Goal: Task Accomplishment & Management: Use online tool/utility

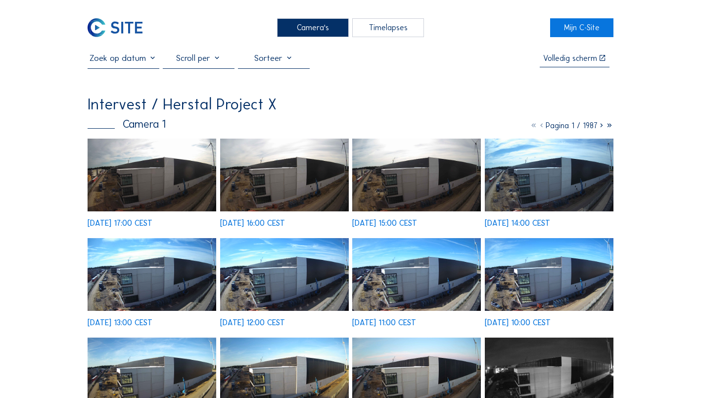
click at [140, 190] on img at bounding box center [152, 174] width 129 height 73
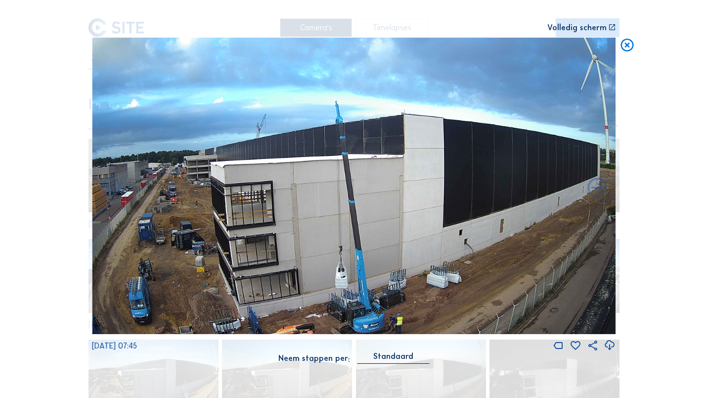
click at [630, 46] on icon at bounding box center [627, 46] width 15 height 16
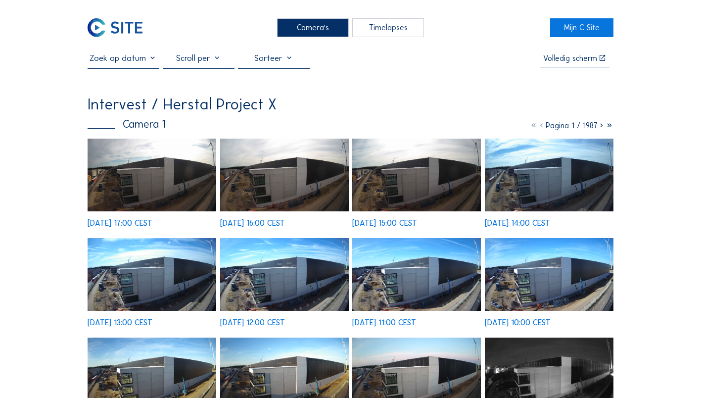
click at [376, 27] on div "Timelapses" at bounding box center [388, 27] width 72 height 18
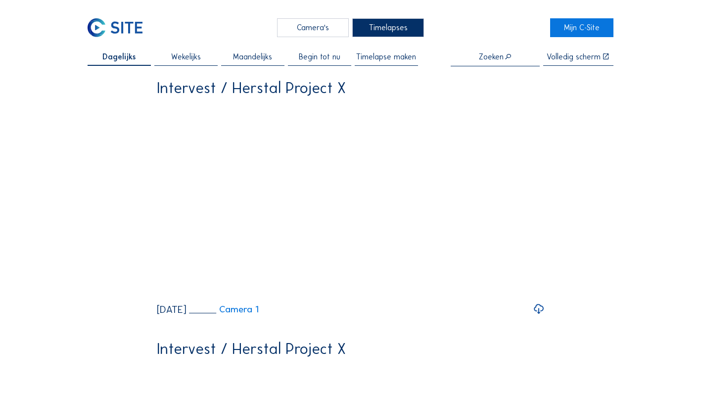
click at [377, 58] on span "Timelapse maken" at bounding box center [386, 57] width 60 height 8
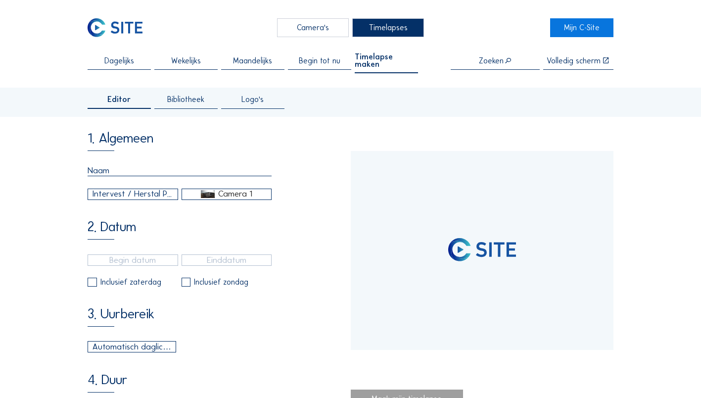
type input "[DATE] 12:00"
type input "[DATE] 17:00"
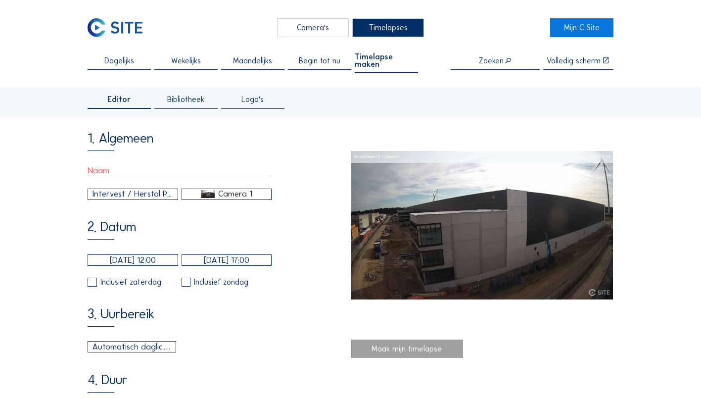
click at [134, 261] on input "[DATE] 12:00" at bounding box center [133, 259] width 90 height 11
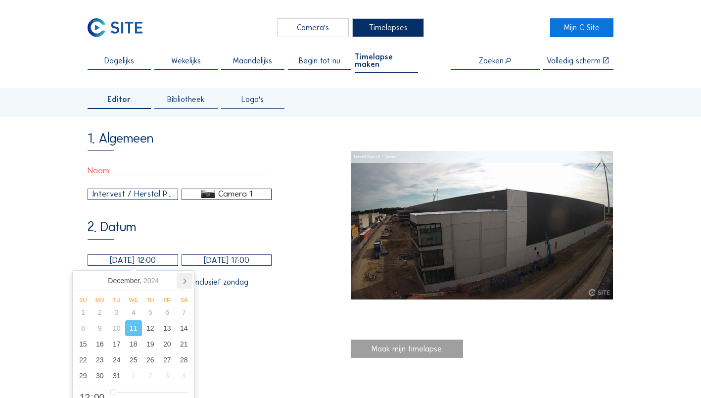
click at [183, 282] on icon at bounding box center [185, 281] width 16 height 16
click at [136, 280] on div "[DATE]" at bounding box center [133, 281] width 51 height 16
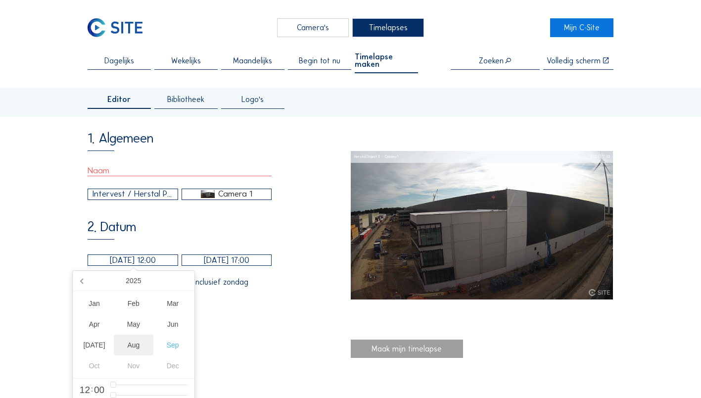
click at [134, 349] on div "Aug" at bounding box center [133, 344] width 39 height 21
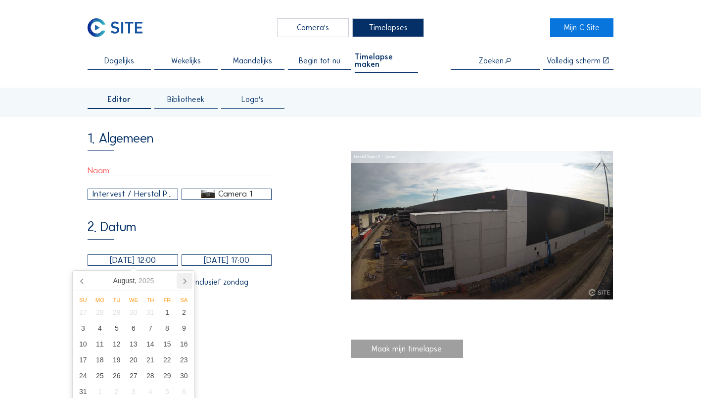
click at [188, 278] on icon at bounding box center [185, 281] width 16 height 16
click at [165, 316] on div "5" at bounding box center [167, 312] width 17 height 16
type input "[DATE] 12:00"
type input "2"
click at [151, 261] on input "[DATE] 12:00" at bounding box center [133, 259] width 90 height 11
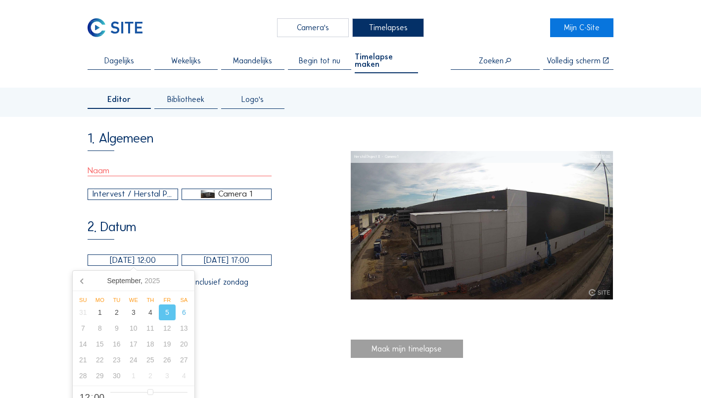
drag, startPoint x: 154, startPoint y: 259, endPoint x: 148, endPoint y: 257, distance: 6.4
click at [148, 257] on input "[DATE] 12:00" at bounding box center [133, 259] width 90 height 11
click at [168, 312] on div "5" at bounding box center [167, 312] width 17 height 16
click at [166, 311] on div "5" at bounding box center [167, 312] width 17 height 16
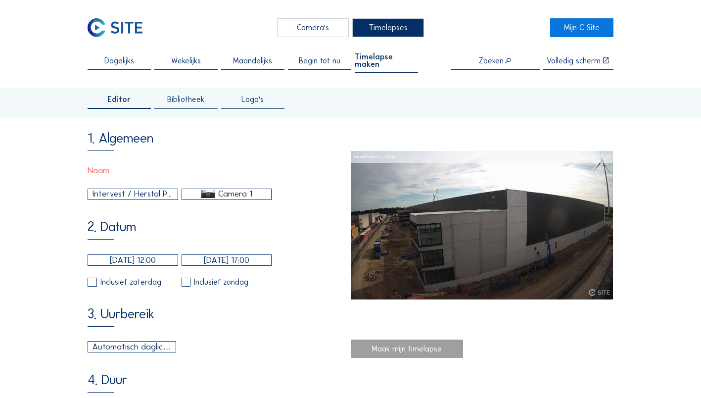
click at [213, 300] on div "1. Algemeen Intervest / Herstal Project X Camera 1 2. Datum [DATE] 12:00 [DATE]…" at bounding box center [219, 378] width 263 height 494
click at [157, 257] on input "[DATE] 12:00" at bounding box center [133, 259] width 90 height 11
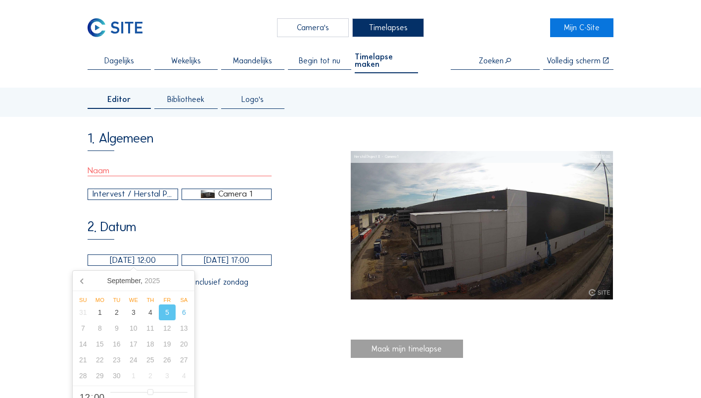
click at [153, 257] on input "[DATE] 12:00" at bounding box center [133, 259] width 90 height 11
click at [275, 278] on div "2. Datum [DATE] 12:00 [DATE] 17:00 Inclusief zaterdag Inclusief zondag" at bounding box center [219, 253] width 263 height 67
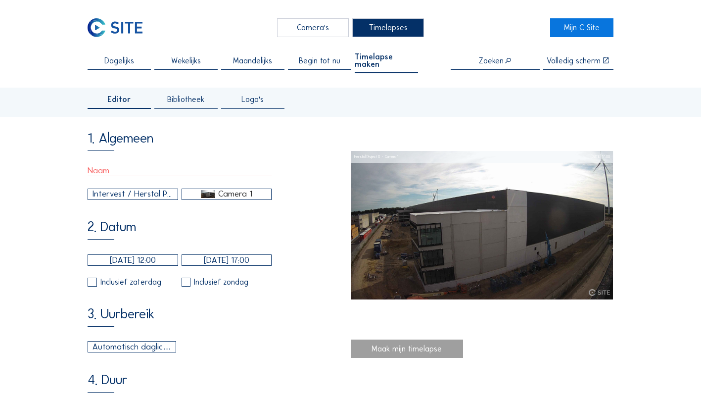
click at [135, 259] on input "[DATE] 12:00" at bounding box center [133, 259] width 90 height 11
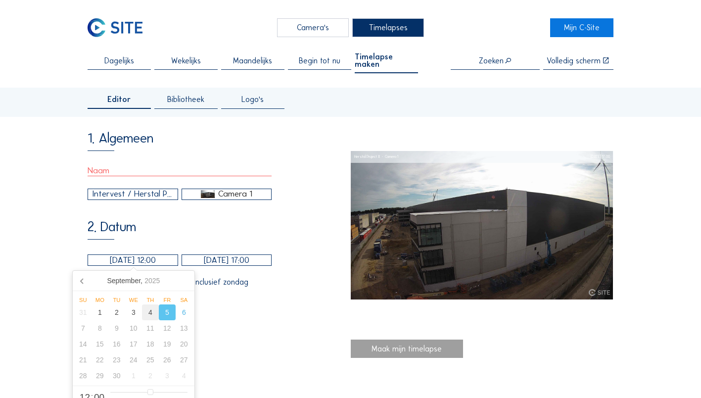
click at [152, 313] on div "4" at bounding box center [150, 312] width 17 height 16
type input "[DATE] 12:00"
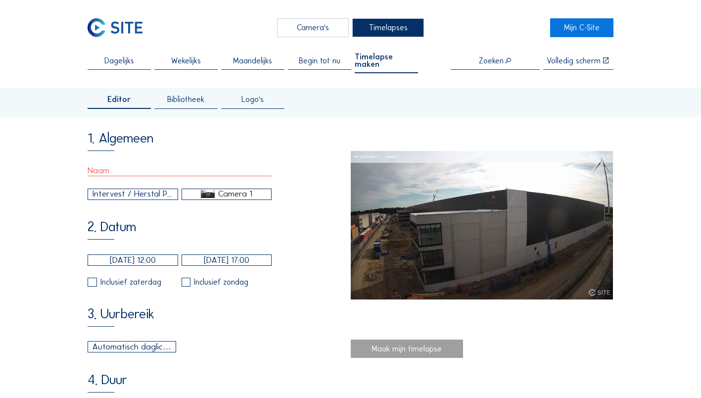
click at [224, 313] on div "3. Uurbereik Automatisch daglicht 06:00 Van 18:00 Tot" at bounding box center [219, 330] width 263 height 46
drag, startPoint x: 224, startPoint y: 313, endPoint x: 240, endPoint y: 292, distance: 26.4
click at [240, 292] on div "1. Algemeen Intervest / Herstal Project X Camera 1 2. Datum [DATE] 12:00 [DATE]…" at bounding box center [219, 378] width 263 height 494
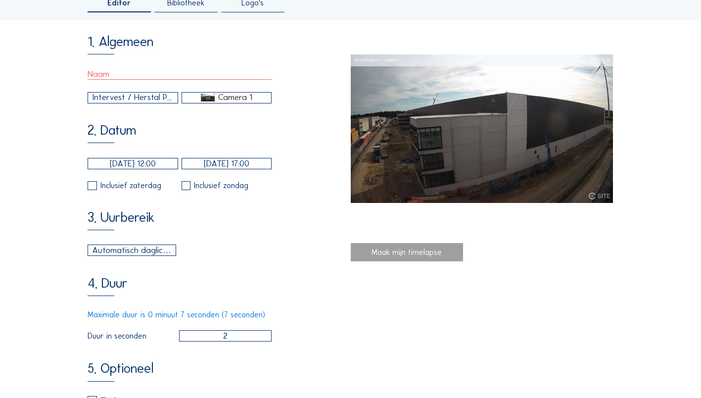
scroll to position [101, 0]
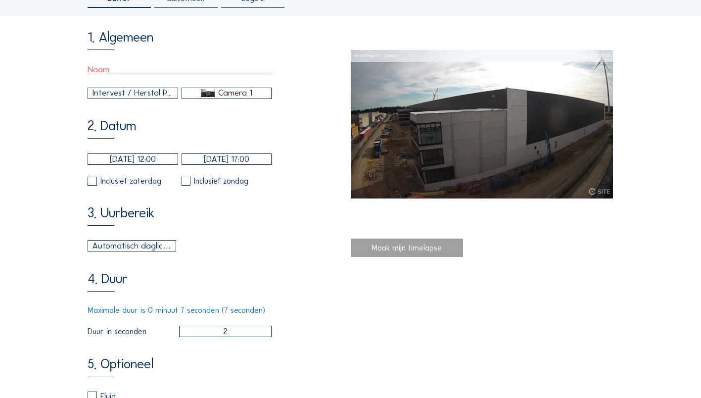
drag, startPoint x: 233, startPoint y: 331, endPoint x: 214, endPoint y: 330, distance: 19.8
click at [214, 330] on input "2" at bounding box center [225, 330] width 92 height 11
type input "7"
click at [224, 310] on div "Maximale duur is 0 minuut 7 seconden (7 seconden)" at bounding box center [180, 310] width 184 height 8
click at [228, 335] on input "7" at bounding box center [225, 330] width 92 height 11
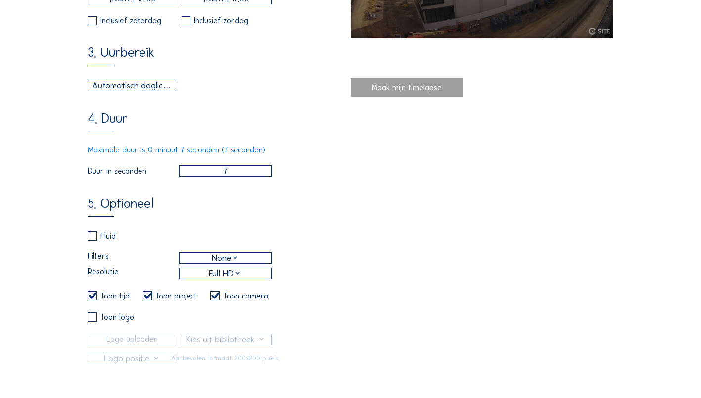
scroll to position [266, 0]
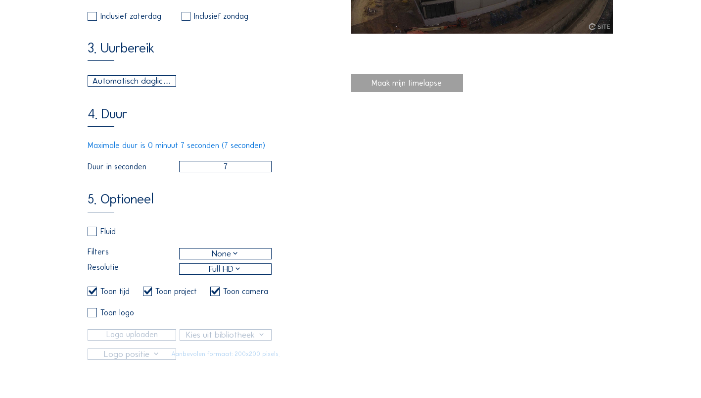
click at [93, 234] on input "checkbox" at bounding box center [91, 231] width 6 height 6
checkbox input "true"
checkbox input "false"
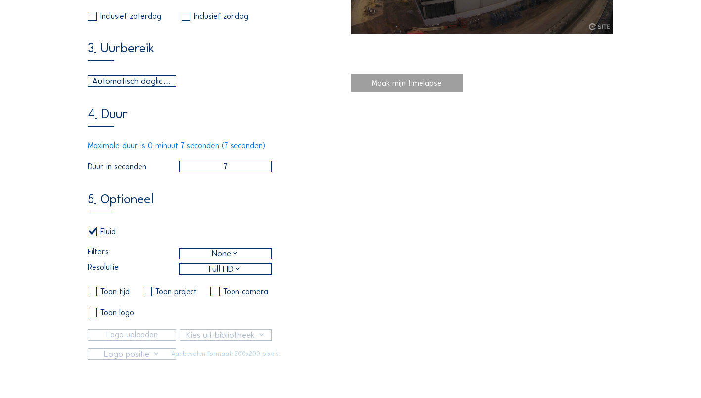
click at [93, 236] on label at bounding box center [92, 231] width 9 height 9
click at [93, 234] on input "checkbox" at bounding box center [91, 231] width 6 height 6
checkbox input "false"
checkbox input "true"
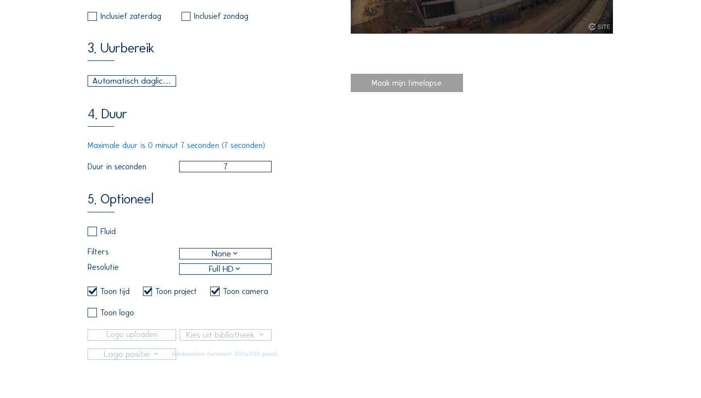
checkbox input "true"
click at [93, 239] on div "Fluid" at bounding box center [180, 235] width 184 height 17
click at [97, 233] on label at bounding box center [92, 231] width 9 height 9
click at [94, 233] on input "checkbox" at bounding box center [91, 231] width 6 height 6
checkbox input "true"
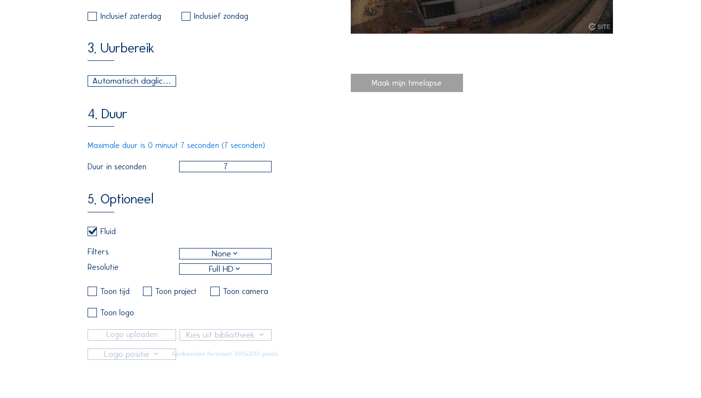
checkbox input "false"
click at [214, 275] on div "Full HD" at bounding box center [225, 269] width 33 height 13
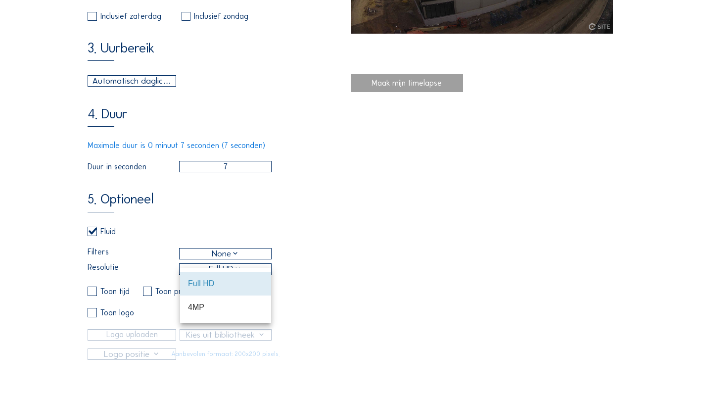
click at [214, 275] on div "Full HD" at bounding box center [225, 283] width 75 height 21
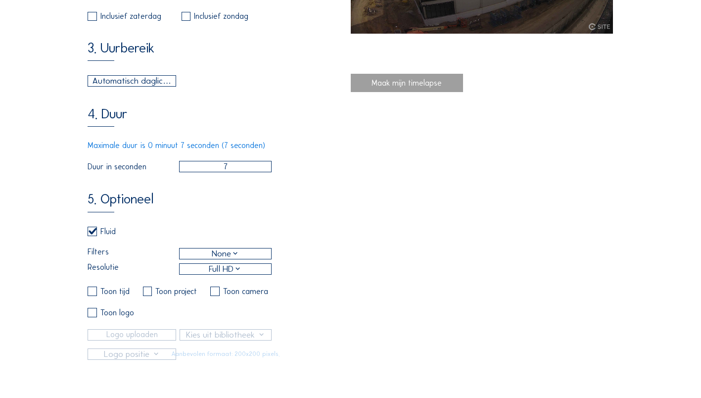
click at [227, 260] on div "None" at bounding box center [226, 253] width 28 height 13
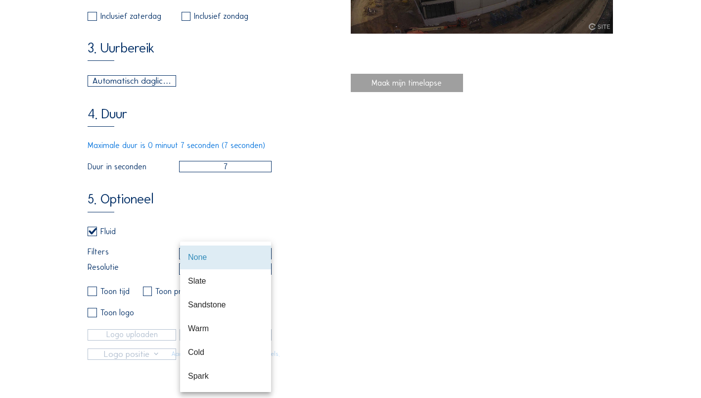
click at [227, 261] on div "None" at bounding box center [225, 256] width 75 height 9
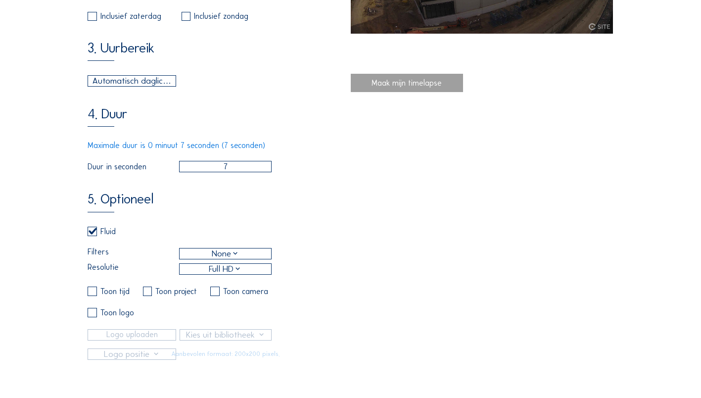
click at [300, 240] on div "5. Optioneel Fluid Filters None Resolutie Full HD Toon tijd Toon project Toon c…" at bounding box center [219, 276] width 263 height 168
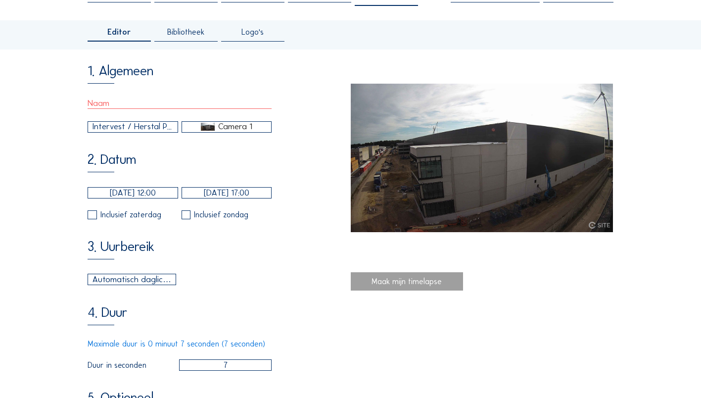
scroll to position [40, 0]
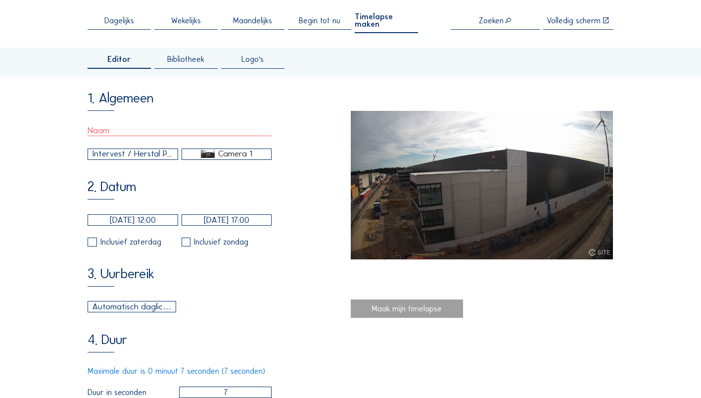
click at [202, 221] on input "[DATE] 17:00" at bounding box center [227, 219] width 90 height 11
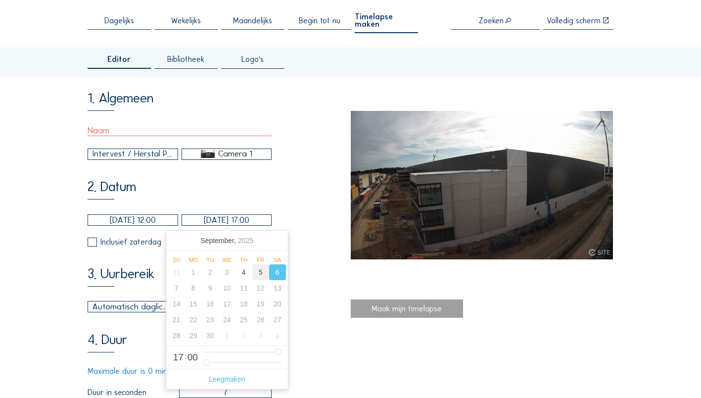
click at [259, 272] on div "5" at bounding box center [260, 272] width 17 height 16
type input "[DATE] 17:00"
click at [312, 274] on div "3. Uurbereik Automatisch daglicht 06:00 Van 18:00 Tot" at bounding box center [219, 290] width 263 height 46
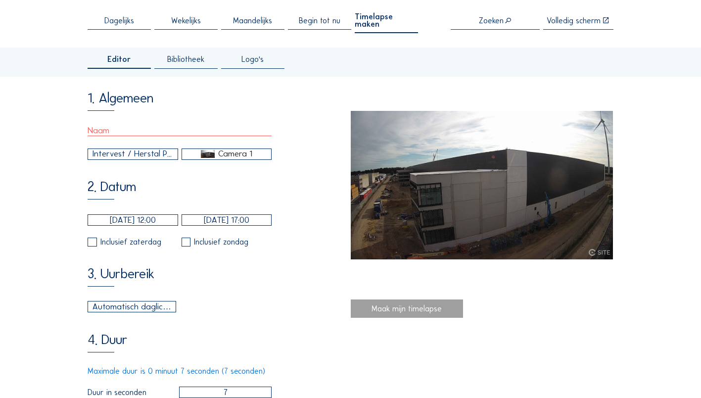
click at [150, 308] on div "Automatisch daglicht" at bounding box center [131, 306] width 79 height 13
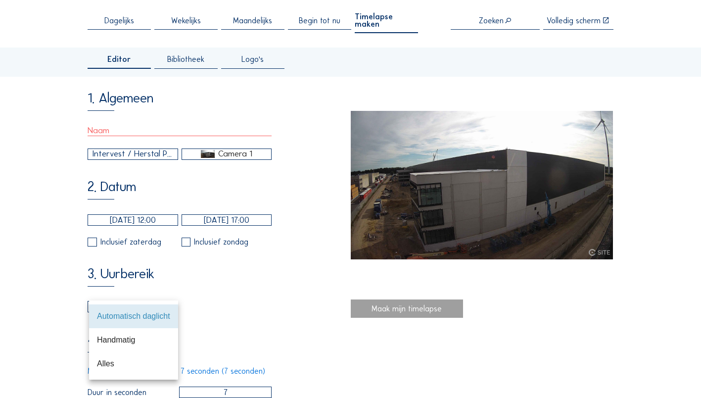
click at [150, 308] on div "Automatisch daglicht" at bounding box center [133, 315] width 73 height 21
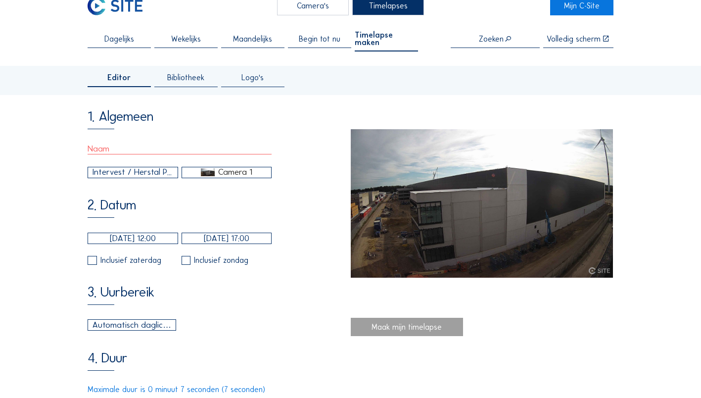
scroll to position [13, 0]
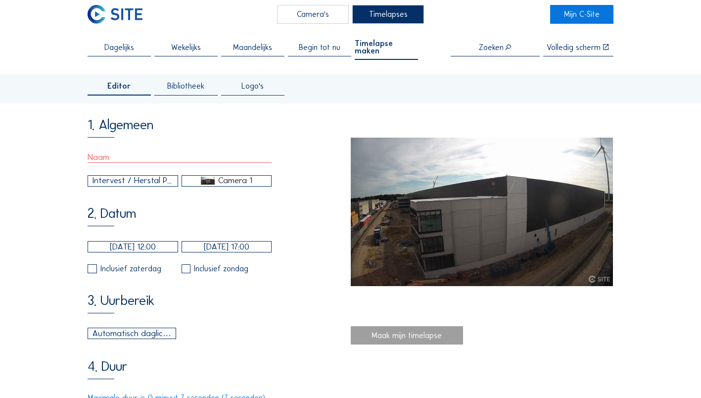
click at [206, 159] on div "Intervest / Herstal Project X Camera 1" at bounding box center [180, 169] width 184 height 34
click at [194, 155] on input "text" at bounding box center [180, 157] width 184 height 11
click at [186, 86] on div "Bibliotheek" at bounding box center [185, 88] width 63 height 13
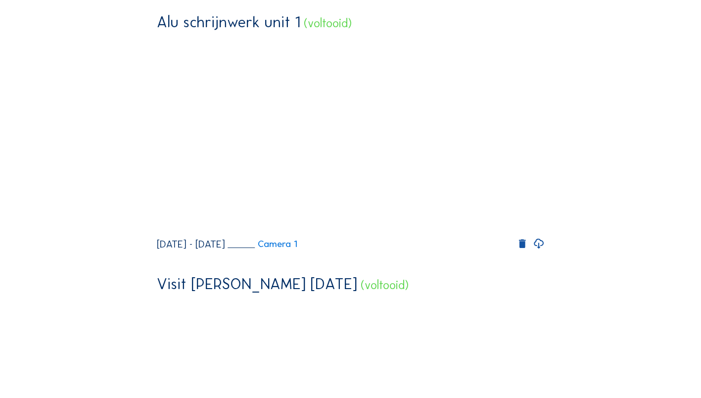
scroll to position [643, 0]
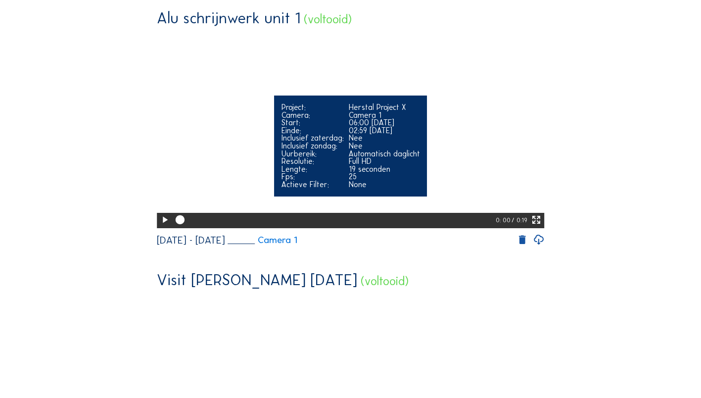
click at [161, 227] on icon at bounding box center [164, 219] width 11 height 13
click at [537, 227] on icon at bounding box center [536, 219] width 11 height 13
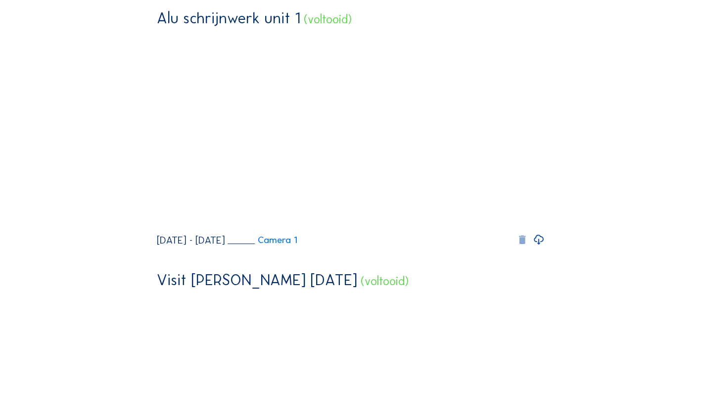
click at [527, 246] on icon at bounding box center [521, 240] width 11 height 12
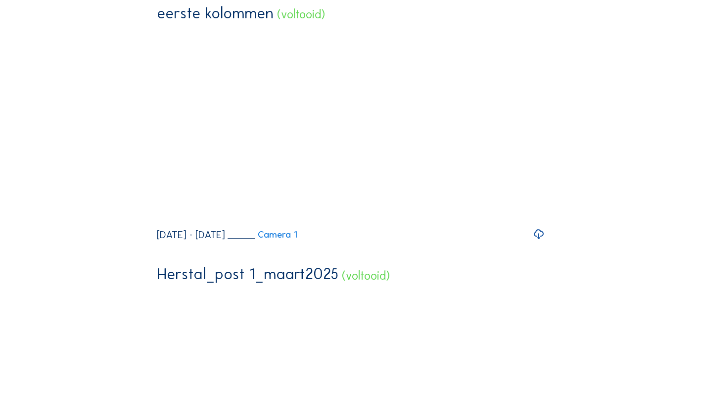
scroll to position [909, 0]
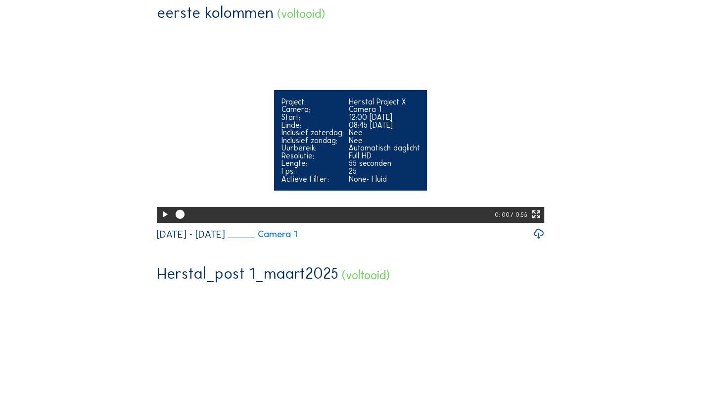
click at [165, 221] on icon at bounding box center [164, 214] width 11 height 13
click at [541, 221] on icon at bounding box center [536, 214] width 11 height 13
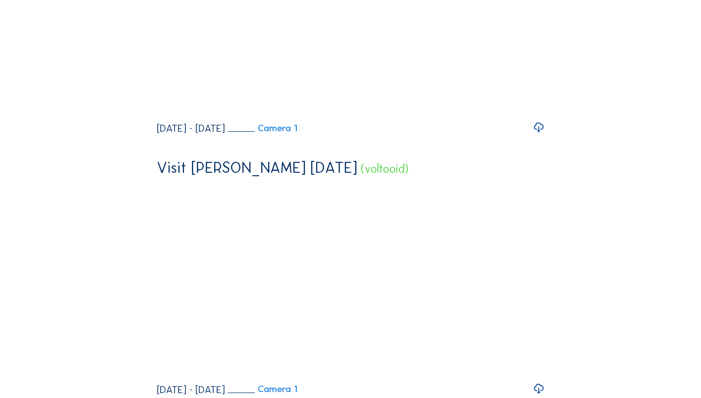
scroll to position [0, 0]
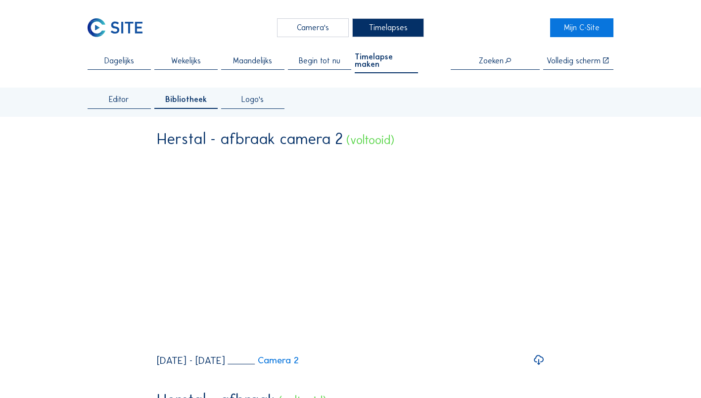
click at [122, 95] on span "Editor" at bounding box center [119, 99] width 20 height 8
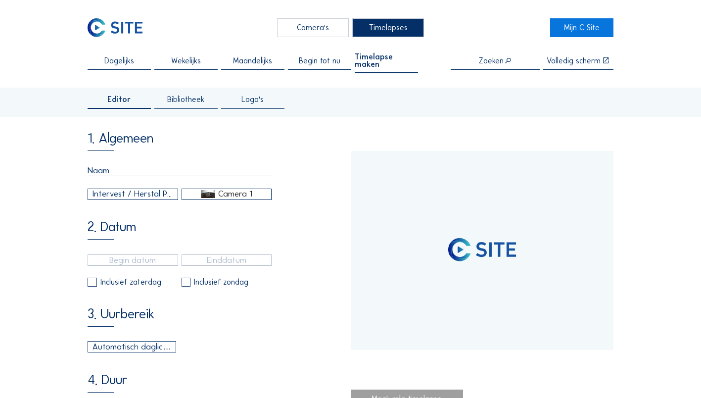
type input "[DATE] 12:00"
type input "[DATE] 17:00"
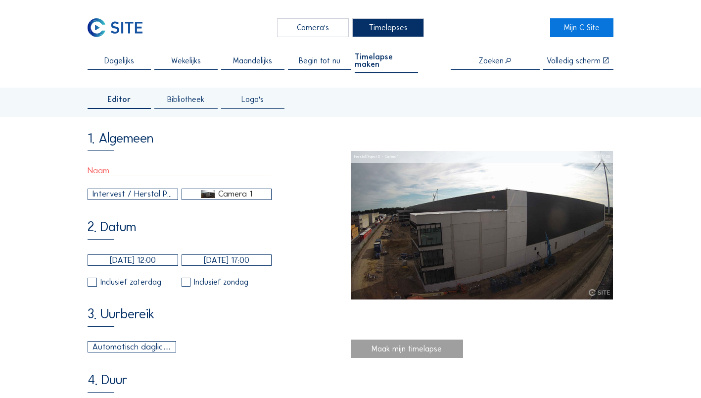
click at [140, 258] on input "[DATE] 12:00" at bounding box center [133, 259] width 90 height 11
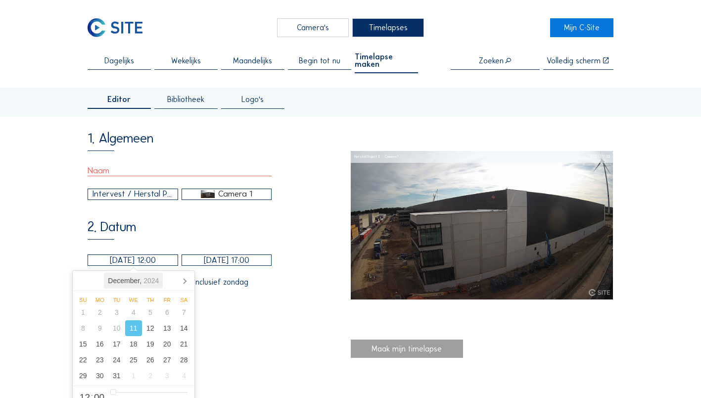
click at [141, 278] on div "[DATE]" at bounding box center [133, 281] width 59 height 16
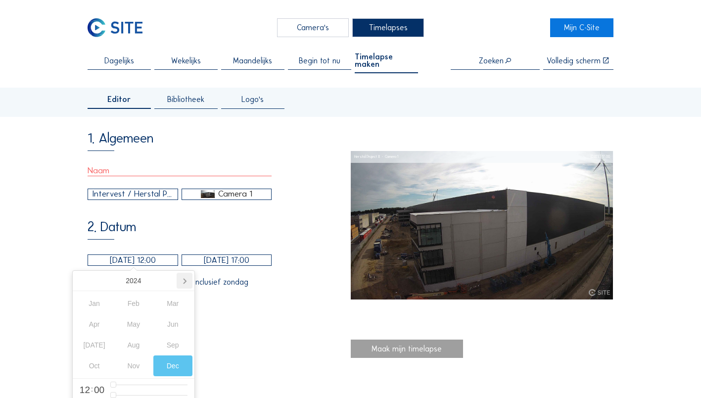
click at [184, 280] on icon at bounding box center [185, 281] width 16 height 16
click at [132, 342] on div "Aug" at bounding box center [133, 344] width 39 height 21
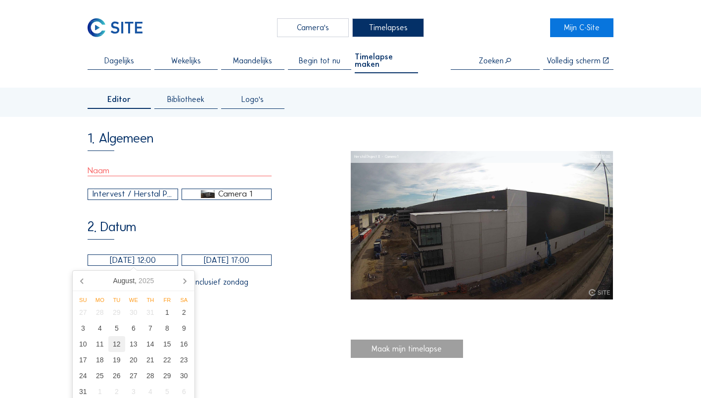
click at [114, 346] on div "12" at bounding box center [116, 344] width 17 height 16
type input "[DATE] 12:00"
click at [240, 259] on input "[DATE] 17:00" at bounding box center [227, 259] width 90 height 11
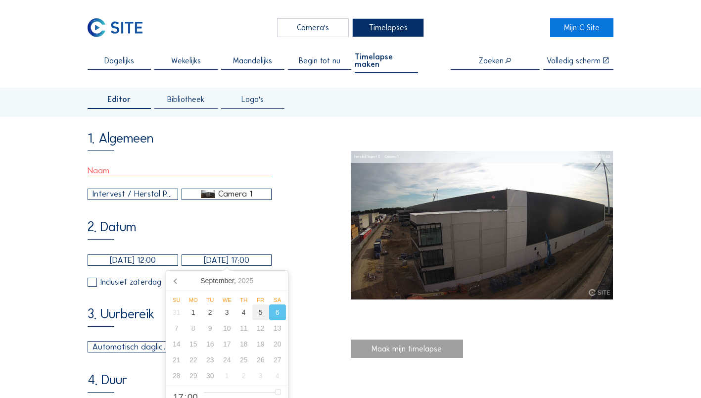
click at [260, 312] on div "5" at bounding box center [260, 312] width 17 height 16
type input "[DATE] 17:00"
click at [305, 267] on div "2. Datum [DATE] 12:00 [DATE] 17:00 Inclusief zaterdag Inclusief zondag" at bounding box center [219, 253] width 263 height 67
click at [169, 165] on input "text" at bounding box center [180, 170] width 184 height 11
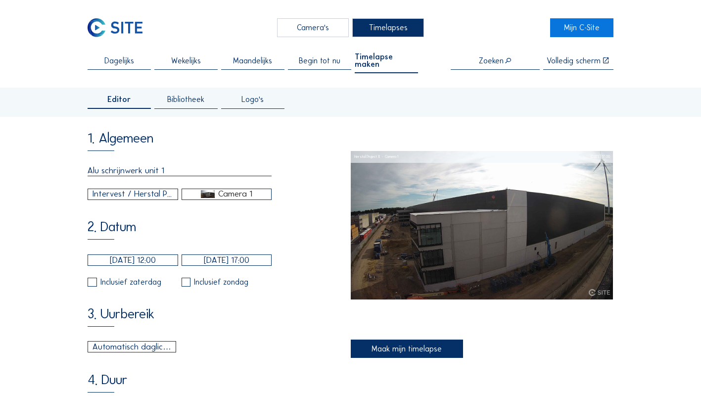
click at [154, 167] on input "Alu schrijnwerk unit 1" at bounding box center [180, 170] width 184 height 11
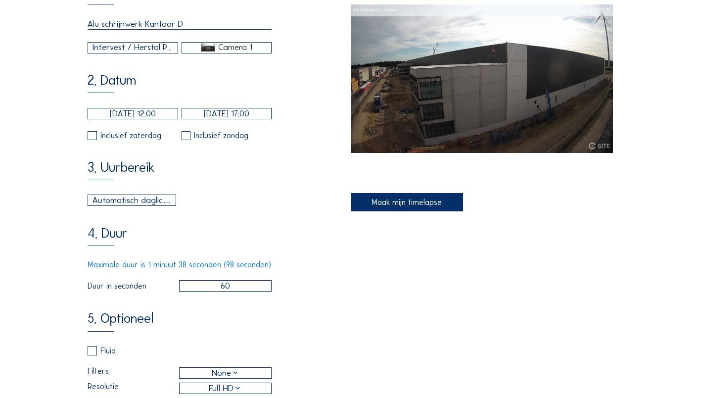
scroll to position [150, 0]
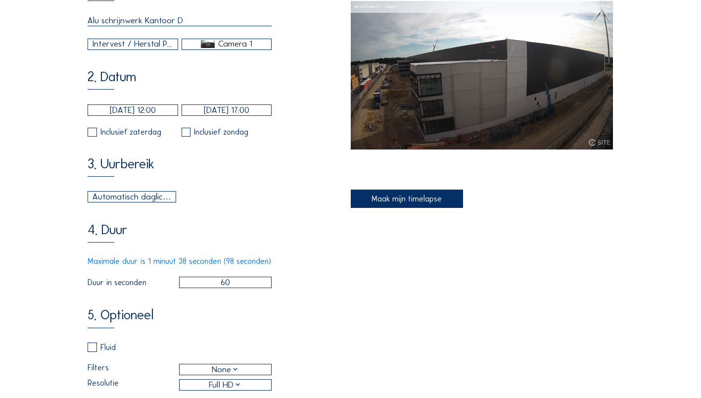
type input "Alu schrijnwerk Kantoor D"
drag, startPoint x: 234, startPoint y: 283, endPoint x: 211, endPoint y: 286, distance: 23.4
click at [211, 286] on input "60" at bounding box center [225, 281] width 92 height 11
type input "98"
click at [265, 261] on div "Maximale duur is 1 minuut 38 seconden (98 seconden)" at bounding box center [180, 261] width 184 height 8
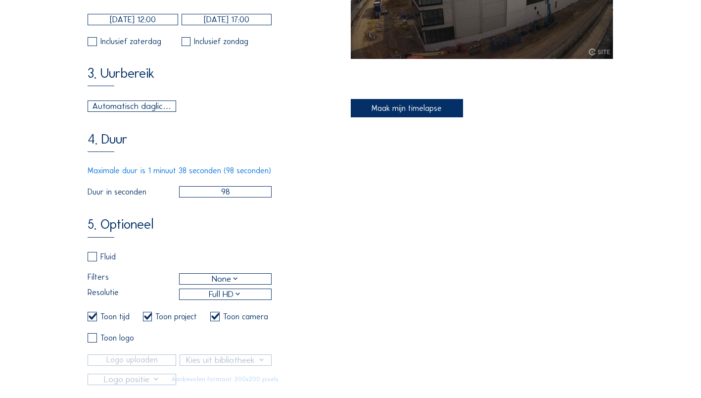
scroll to position [241, 0]
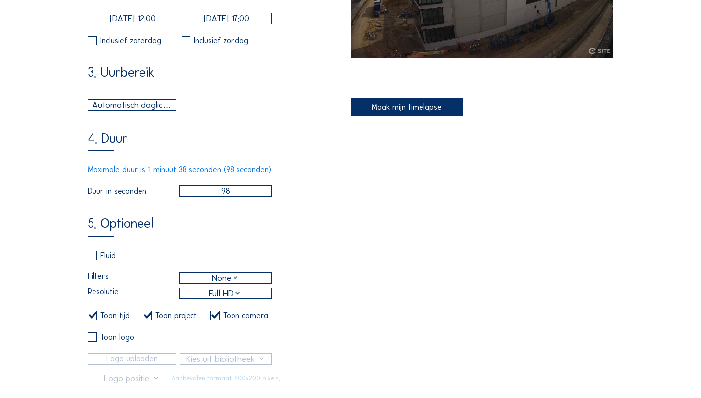
click at [95, 258] on label at bounding box center [92, 255] width 9 height 9
click at [94, 258] on input "checkbox" at bounding box center [91, 255] width 6 height 6
checkbox input "true"
checkbox input "false"
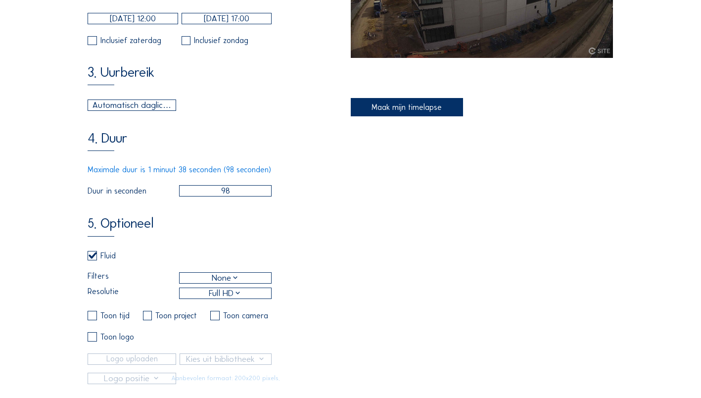
checkbox input "false"
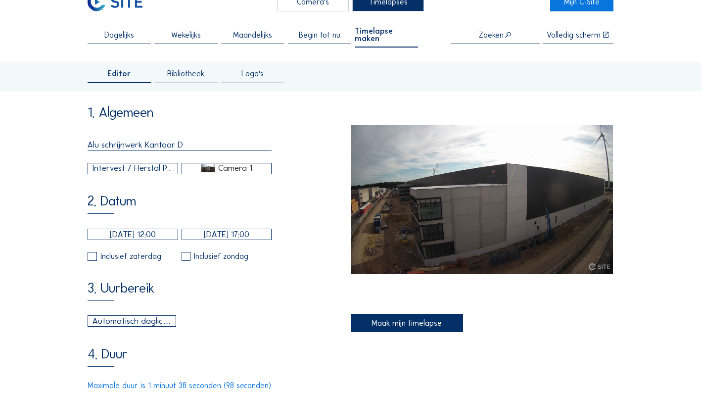
scroll to position [13, 0]
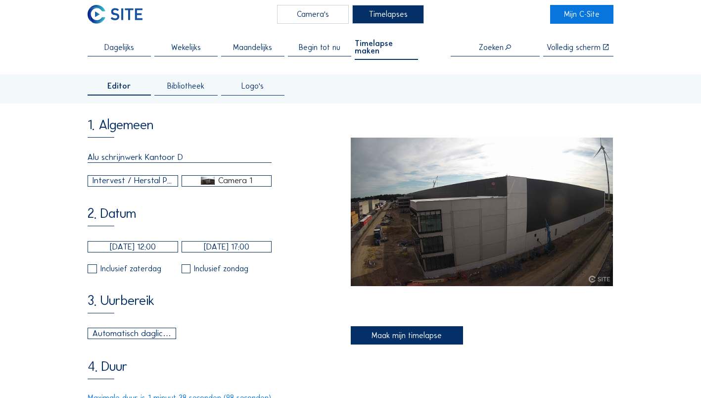
click at [412, 326] on div "Maak mijn timelapse" at bounding box center [407, 335] width 112 height 19
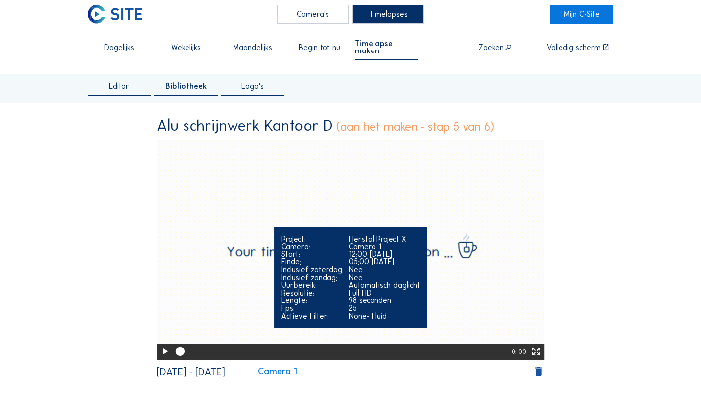
click at [165, 345] on icon at bounding box center [164, 351] width 11 height 13
click at [542, 345] on icon at bounding box center [536, 351] width 11 height 13
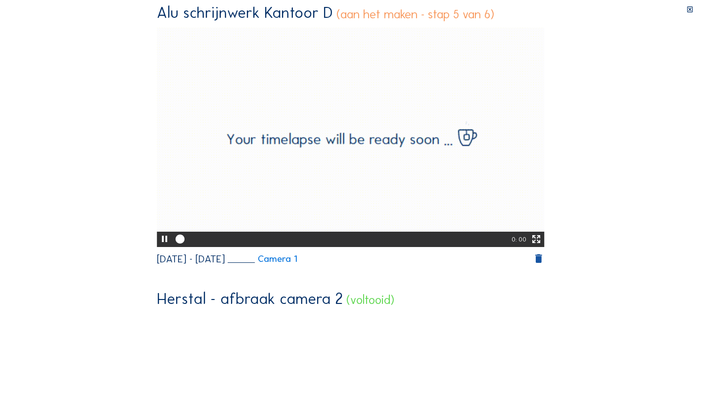
scroll to position [0, 0]
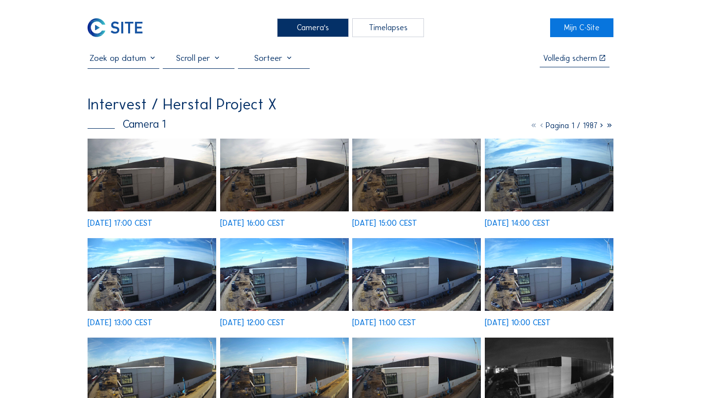
click at [387, 31] on div "Timelapses" at bounding box center [388, 27] width 72 height 18
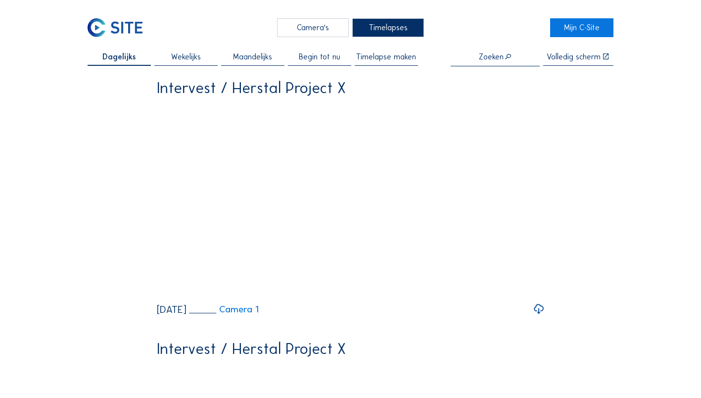
click at [381, 61] on span "Timelapse maken" at bounding box center [386, 57] width 60 height 8
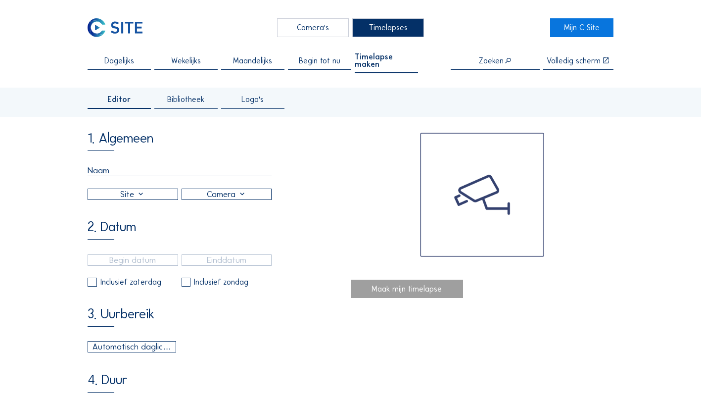
click at [196, 95] on span "Bibliotheek" at bounding box center [185, 99] width 37 height 8
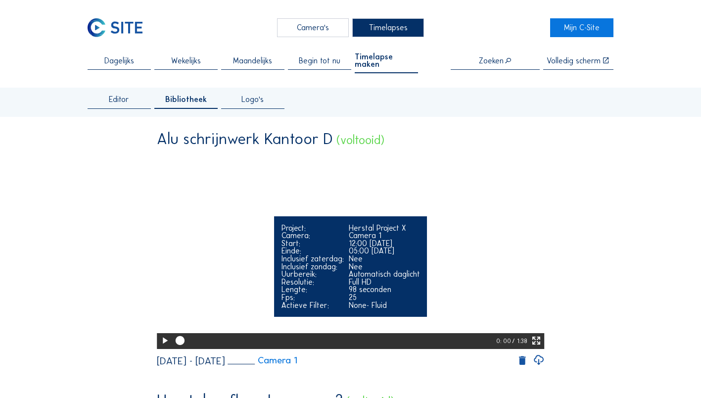
click at [536, 347] on icon at bounding box center [536, 340] width 11 height 13
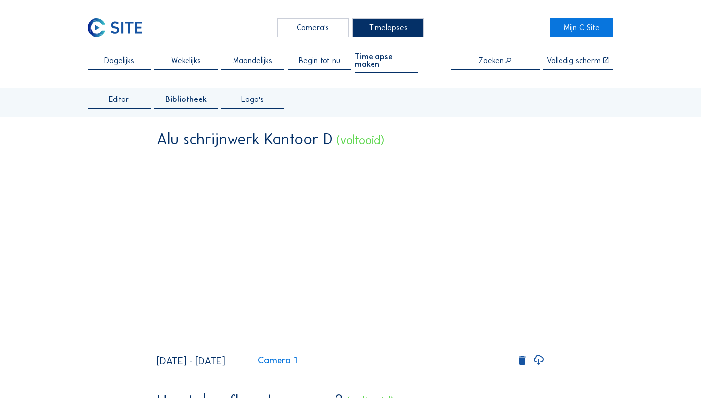
click at [323, 61] on span "Begin tot nu" at bounding box center [320, 61] width 42 height 8
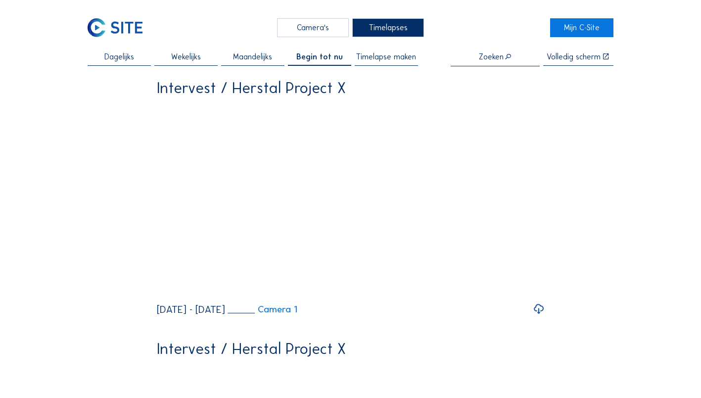
click at [128, 57] on span "Dagelijks" at bounding box center [119, 57] width 30 height 8
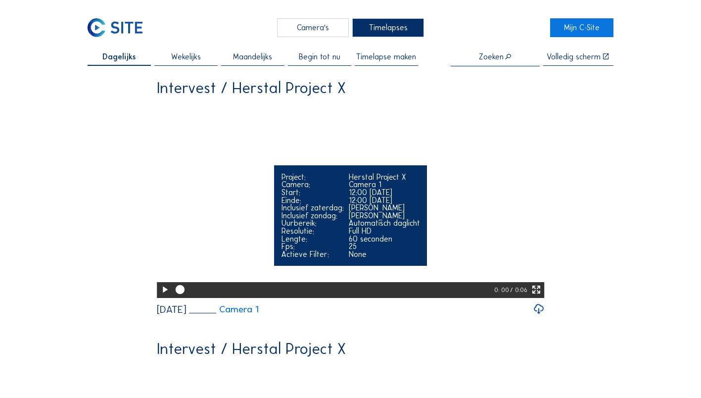
click at [538, 296] on icon at bounding box center [536, 289] width 11 height 13
